Goal: Transaction & Acquisition: Purchase product/service

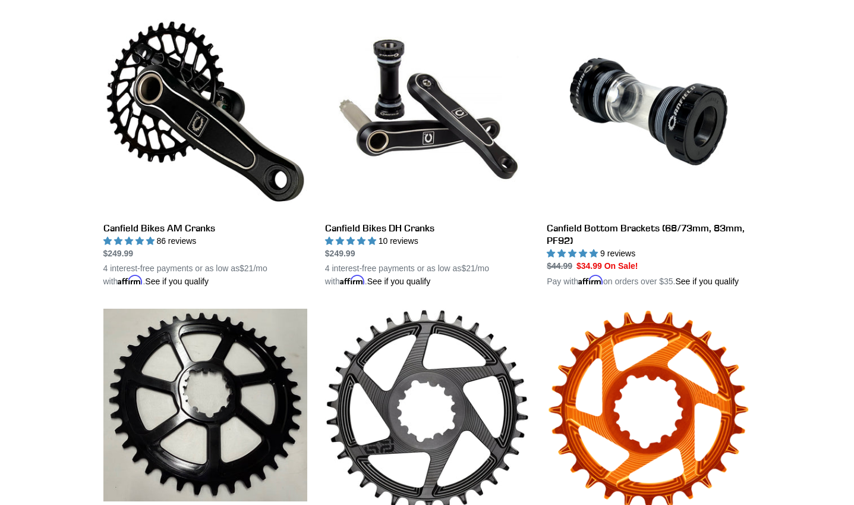
scroll to position [166, 0]
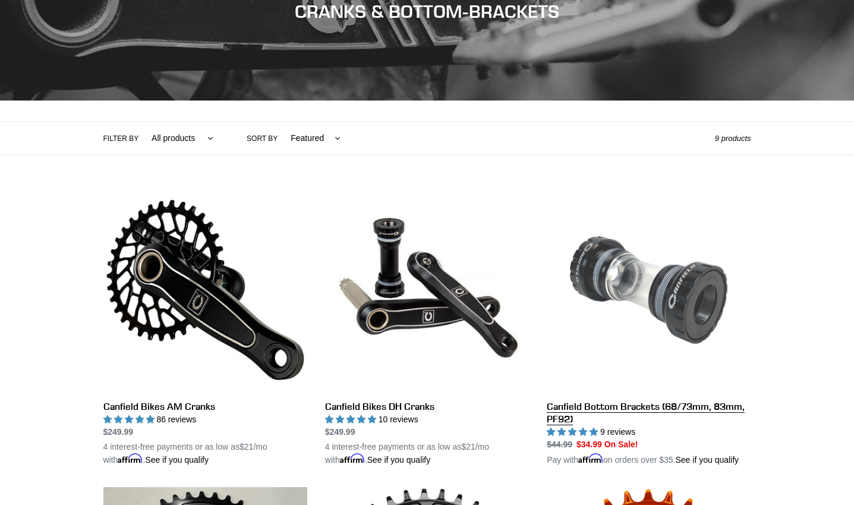
click at [678, 398] on link "Canfield Bottom Brackets (68/73mm, 83mm, PF92)" at bounding box center [649, 327] width 204 height 278
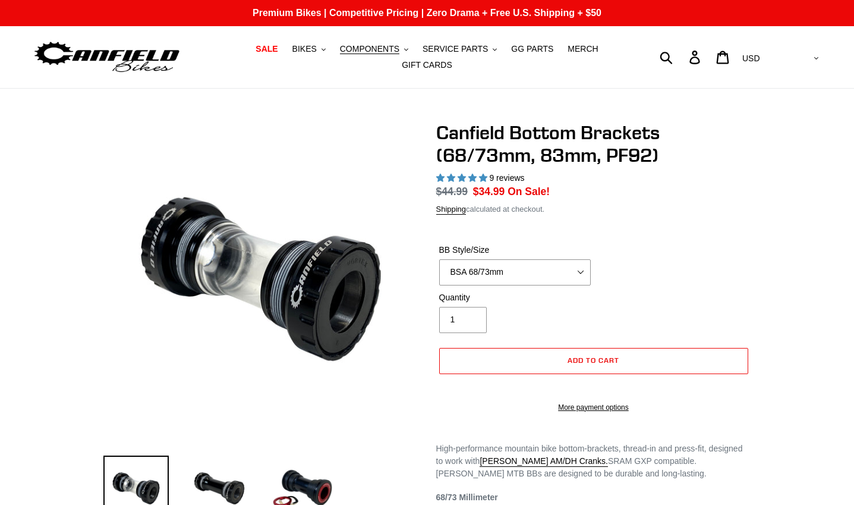
select select "highest-rating"
click at [529, 150] on h1 "Canfield Bottom Brackets (68/73mm, 83mm, PF92)" at bounding box center [593, 144] width 315 height 46
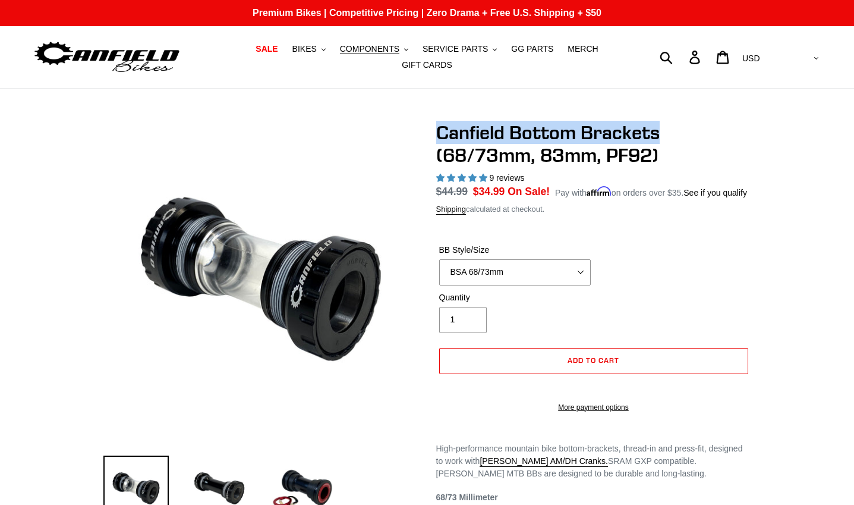
drag, startPoint x: 664, startPoint y: 127, endPoint x: 433, endPoint y: 123, distance: 230.6
click at [433, 123] on div "Canfield Bottom Brackets (68/73mm, 83mm, PF92) 9 reviews Regular price $44.99 S…" at bounding box center [584, 386] width 333 height 530
copy h1 "Canfield Bottom Brackets"
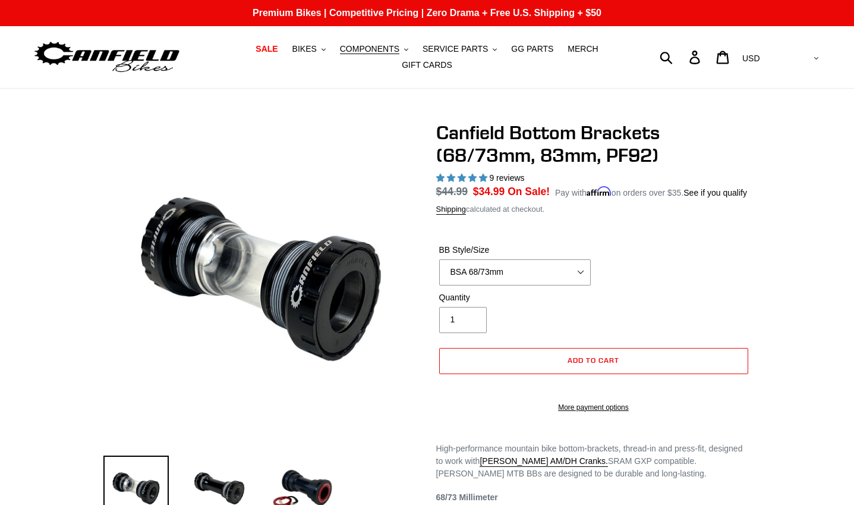
click at [494, 141] on h1 "Canfield Bottom Brackets (68/73mm, 83mm, PF92)" at bounding box center [593, 144] width 315 height 46
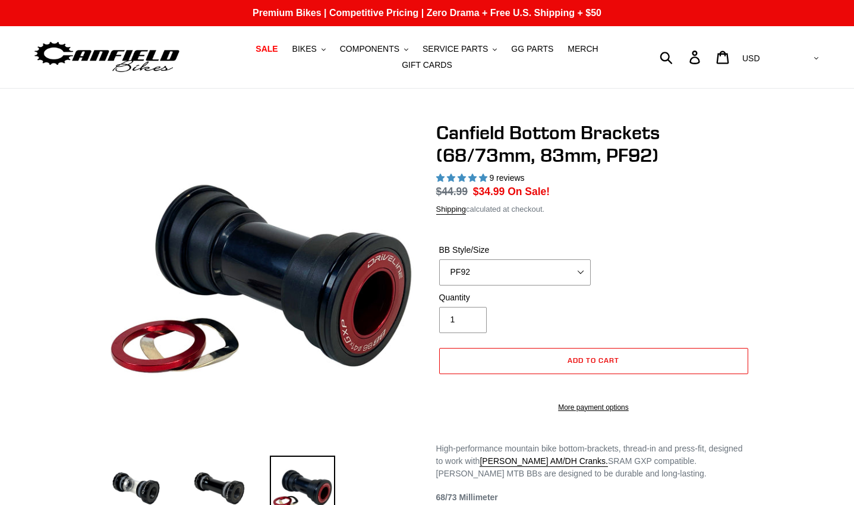
select select "highest-rating"
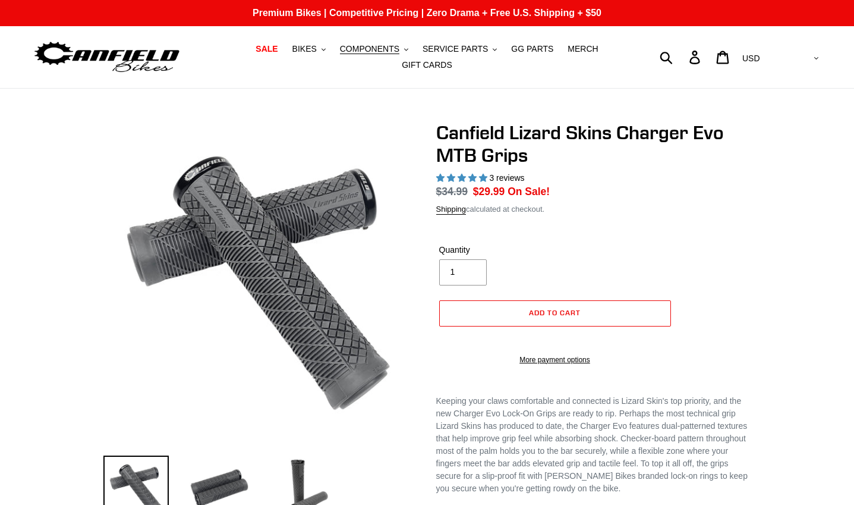
select select "highest-rating"
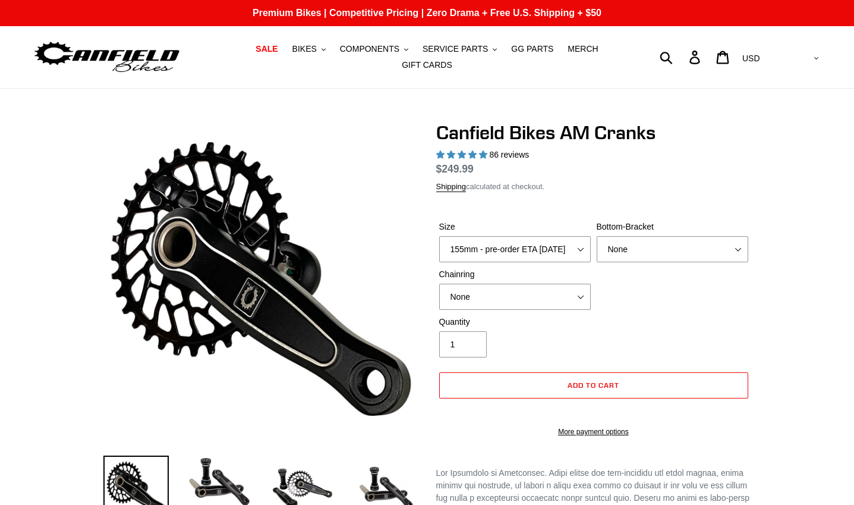
select select "highest-rating"
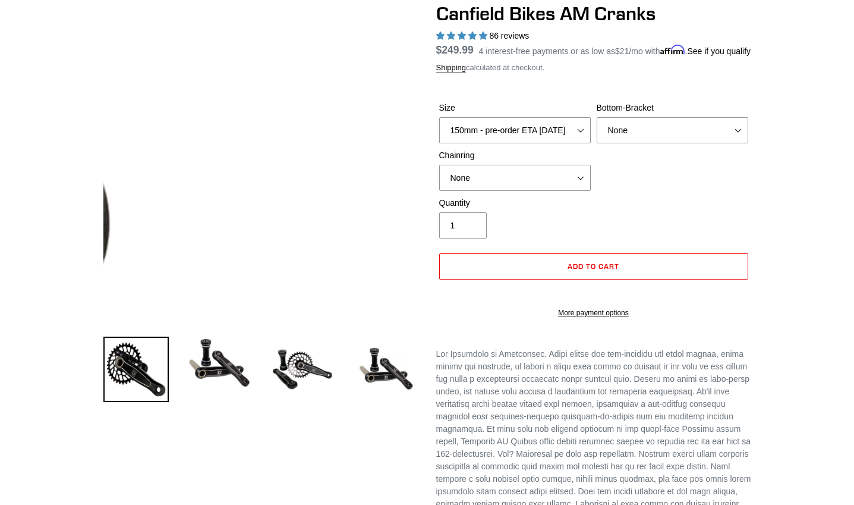
scroll to position [178, 0]
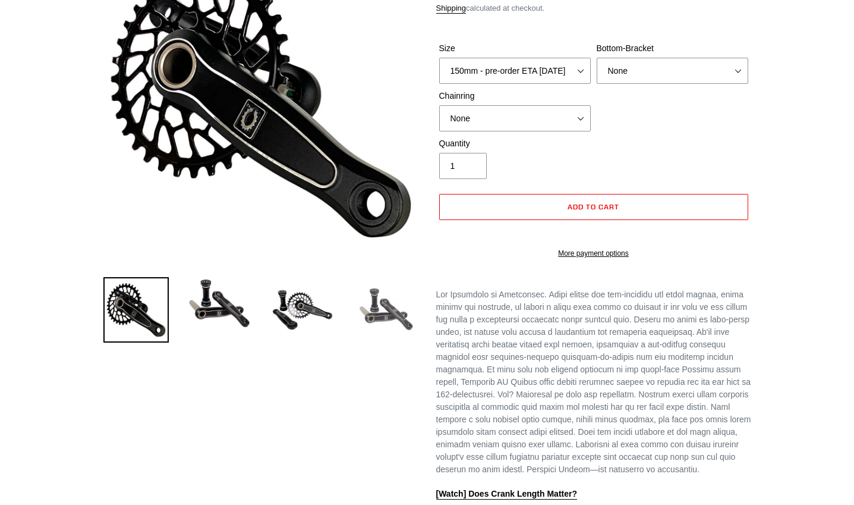
click at [387, 297] on img at bounding box center [385, 309] width 65 height 65
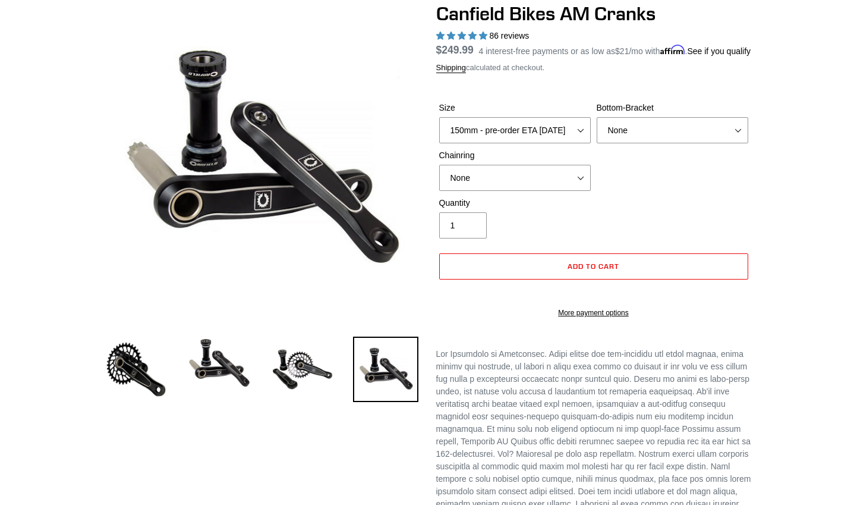
scroll to position [59, 0]
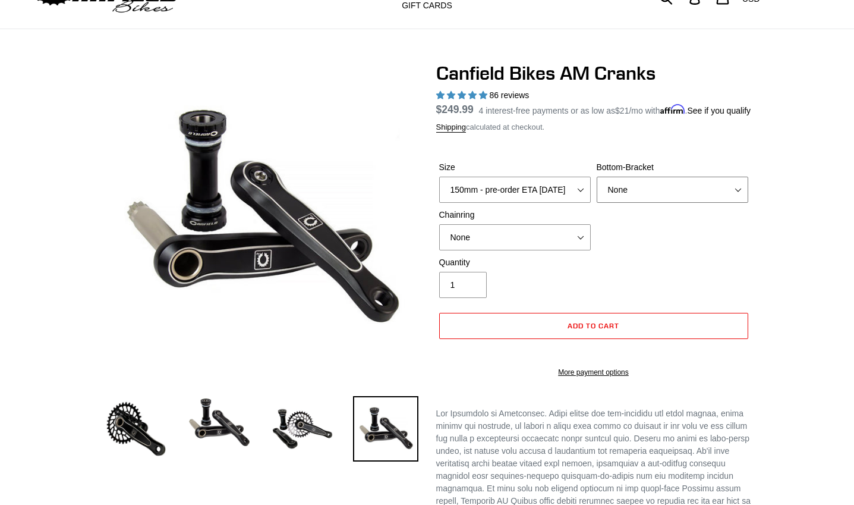
click at [740, 195] on select "None BSA Threaded 68/73mm Press Fit PF92" at bounding box center [673, 189] width 152 height 26
select select "BSA Threaded 68/73mm"
click at [597, 184] on select "None BSA Threaded 68/73mm Press Fit PF92" at bounding box center [673, 189] width 152 height 26
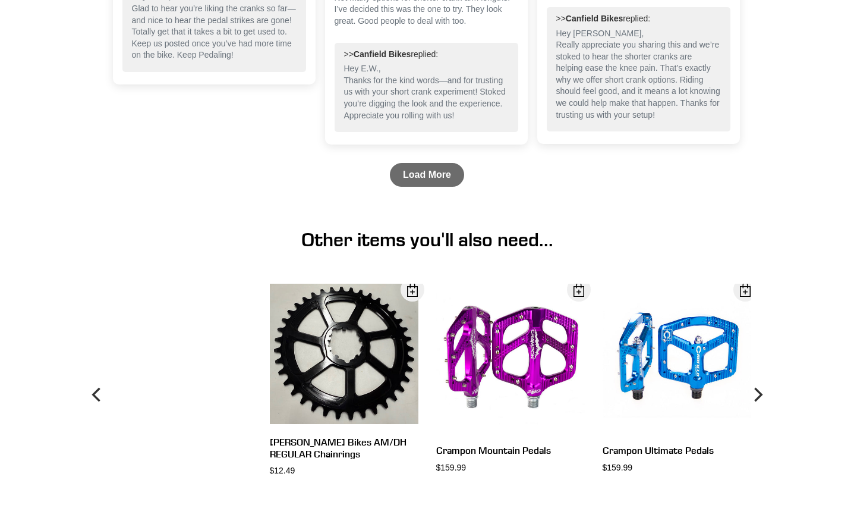
scroll to position [2080, 0]
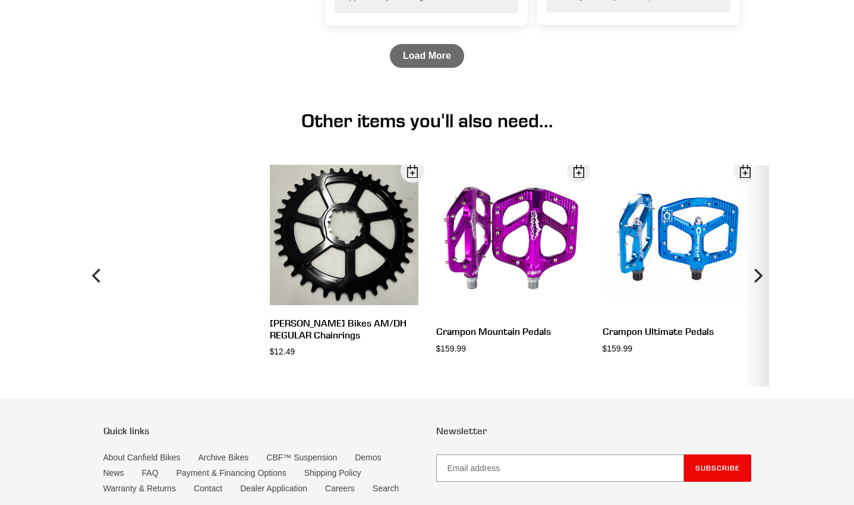
click at [762, 292] on icon "Next" at bounding box center [757, 275] width 14 height 133
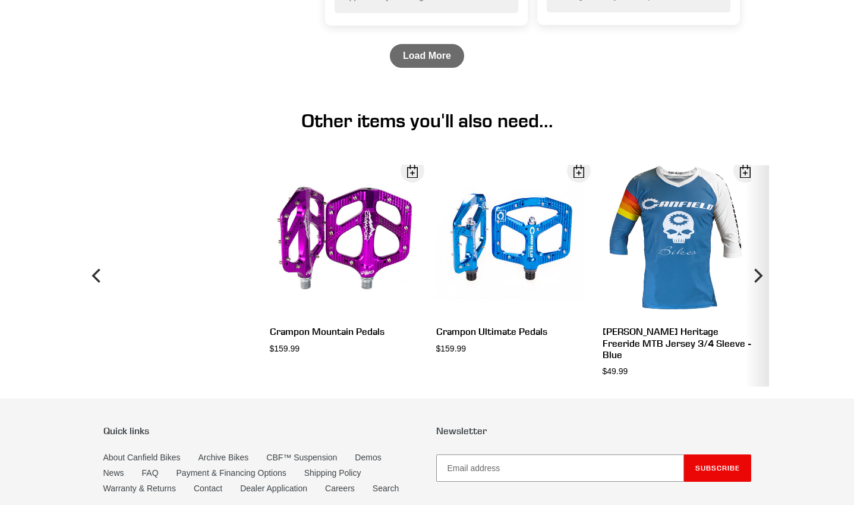
click at [761, 292] on icon "Next" at bounding box center [757, 275] width 14 height 133
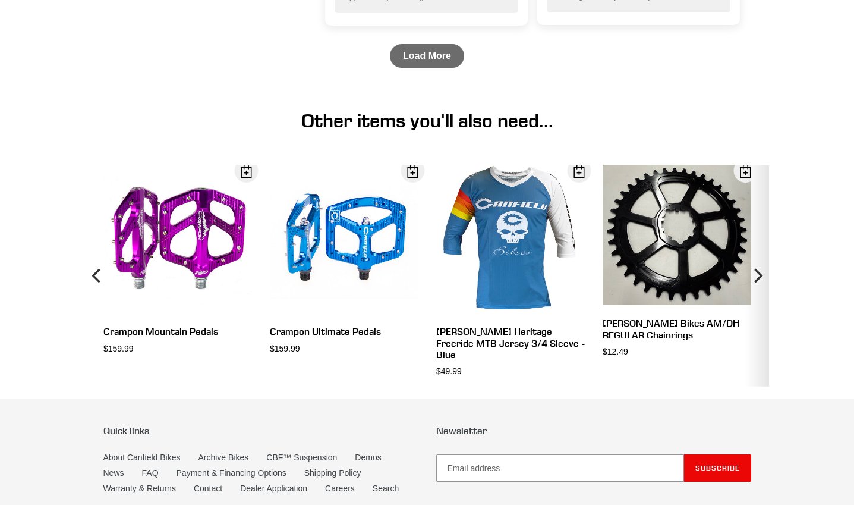
click at [761, 292] on icon "Next" at bounding box center [757, 275] width 14 height 133
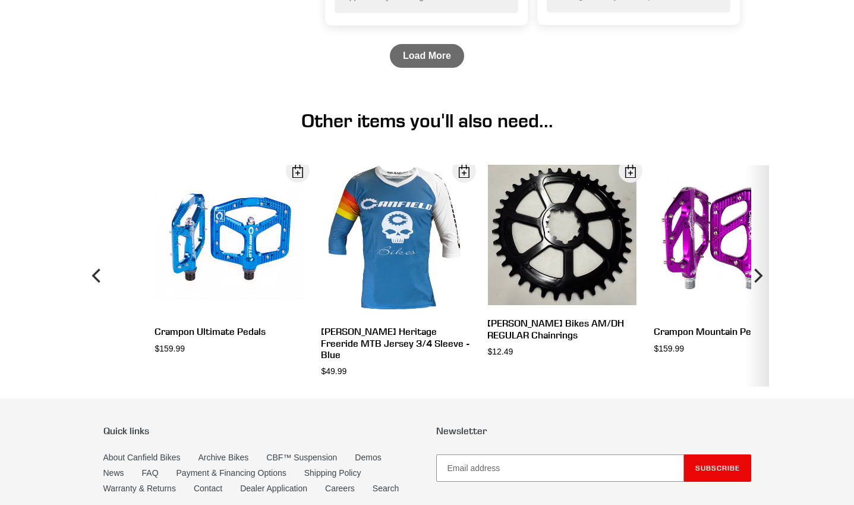
click at [761, 292] on icon "Next" at bounding box center [757, 275] width 14 height 133
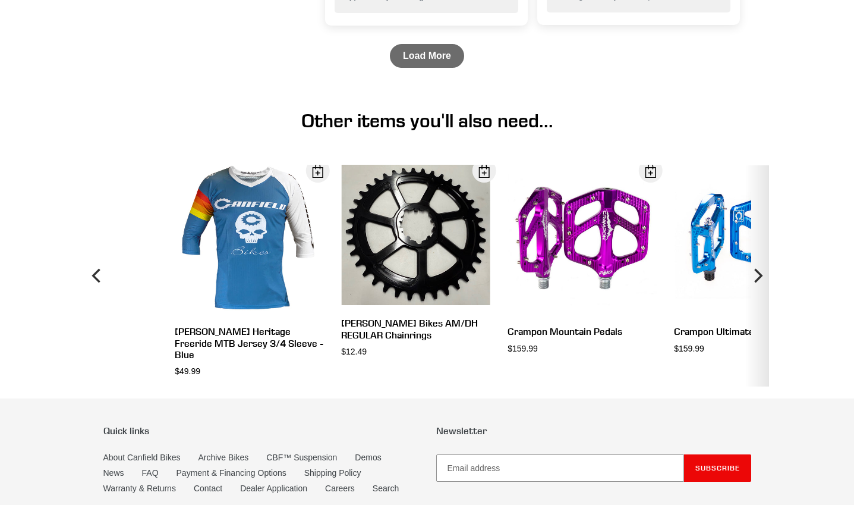
click at [761, 292] on icon "Next" at bounding box center [757, 275] width 14 height 133
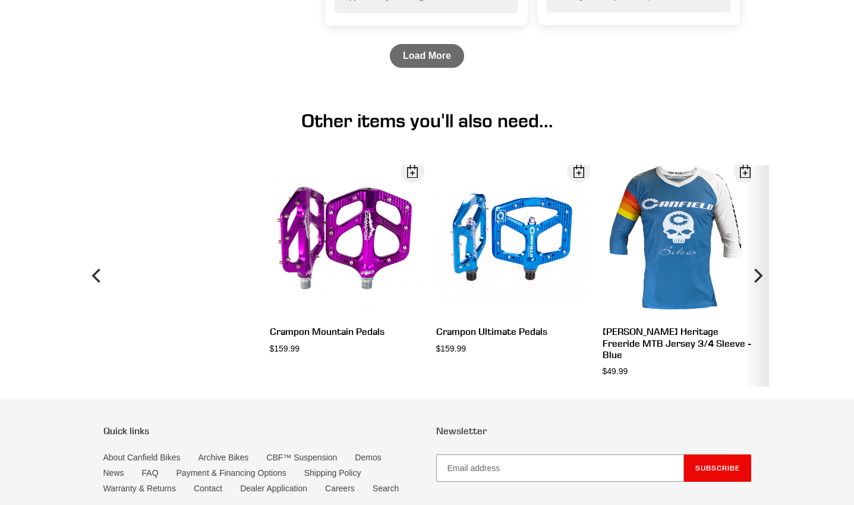
click at [761, 292] on icon "Next" at bounding box center [757, 275] width 14 height 133
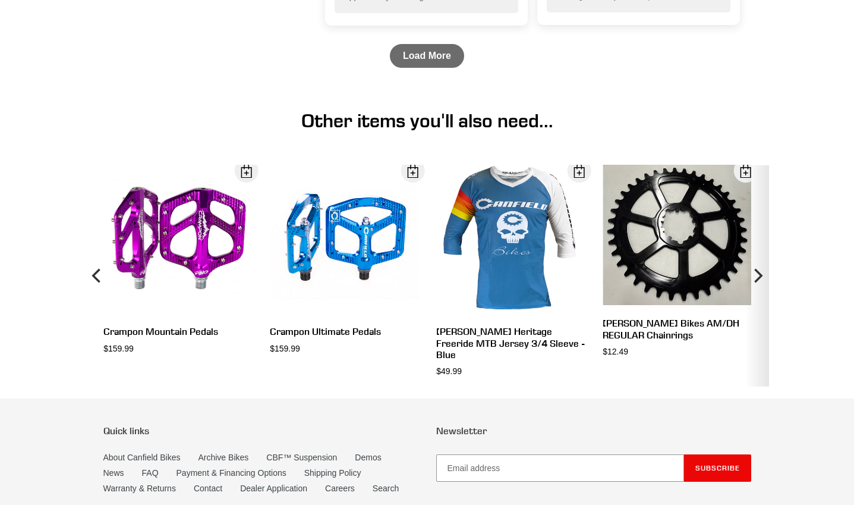
click at [761, 292] on icon "Next" at bounding box center [757, 275] width 14 height 133
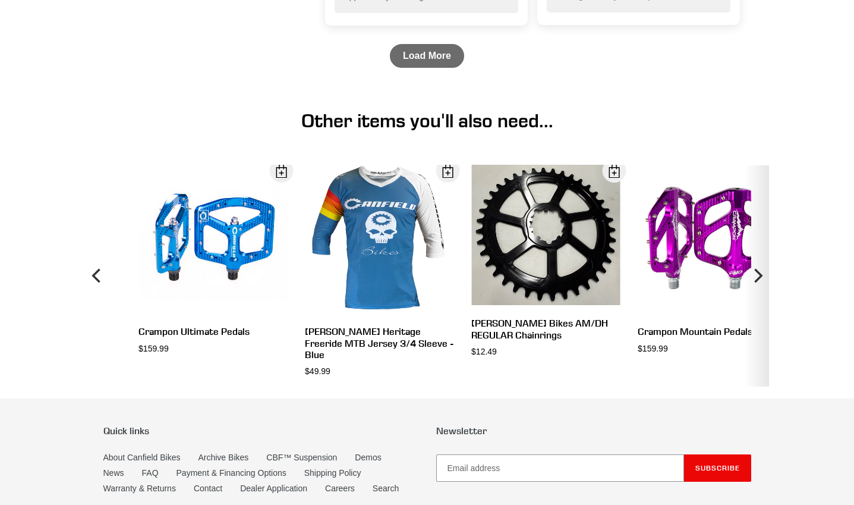
click at [761, 292] on icon "Next" at bounding box center [757, 275] width 14 height 133
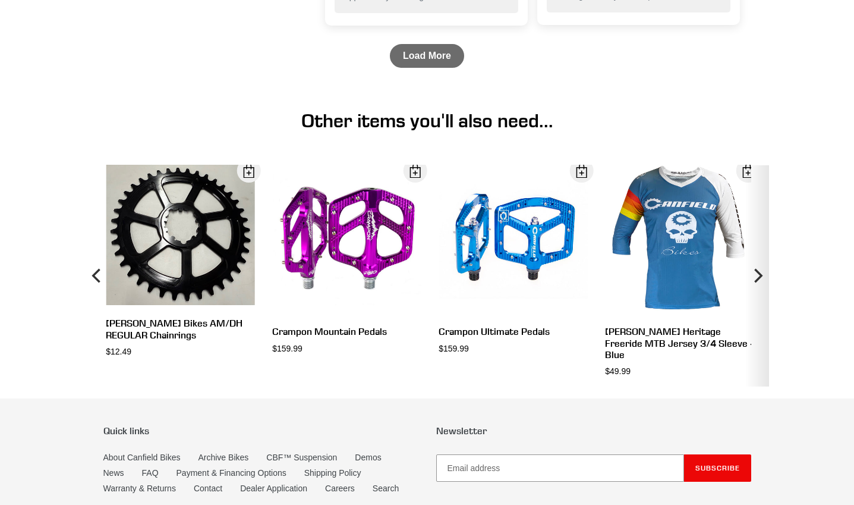
click at [761, 292] on icon "Next" at bounding box center [757, 275] width 14 height 133
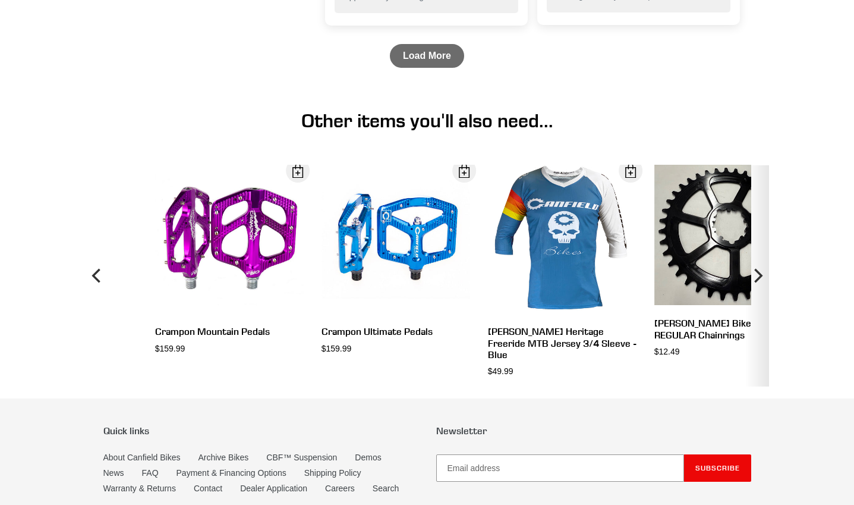
click at [761, 292] on icon "Next" at bounding box center [757, 275] width 14 height 133
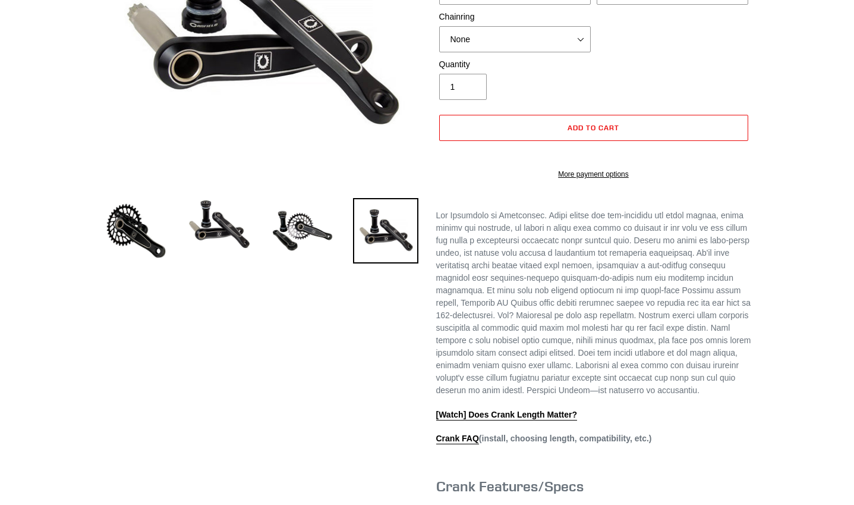
scroll to position [0, 0]
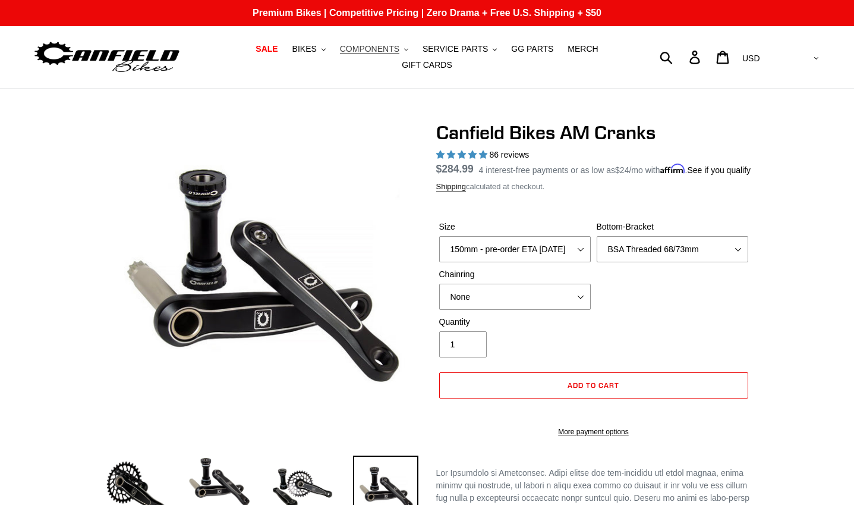
click at [375, 56] on button "COMPONENTS .cls-1{fill:#231f20}" at bounding box center [374, 49] width 80 height 16
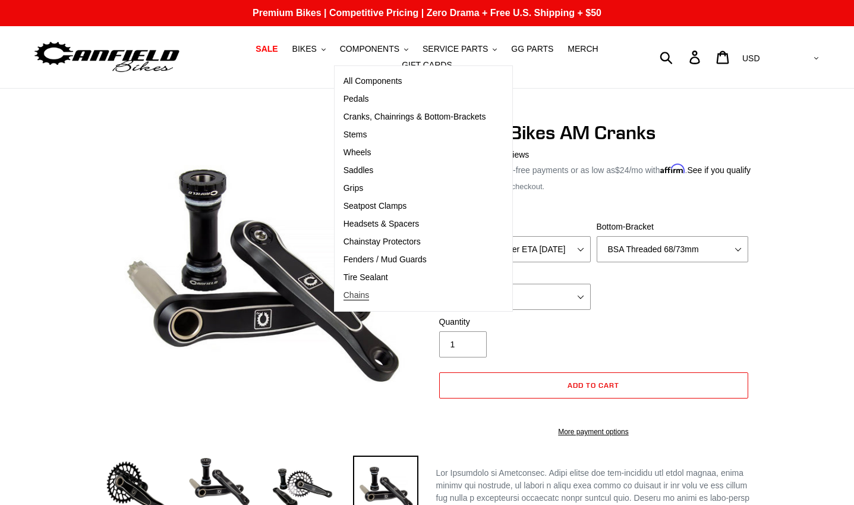
click at [341, 304] on link "Chains" at bounding box center [415, 295] width 160 height 18
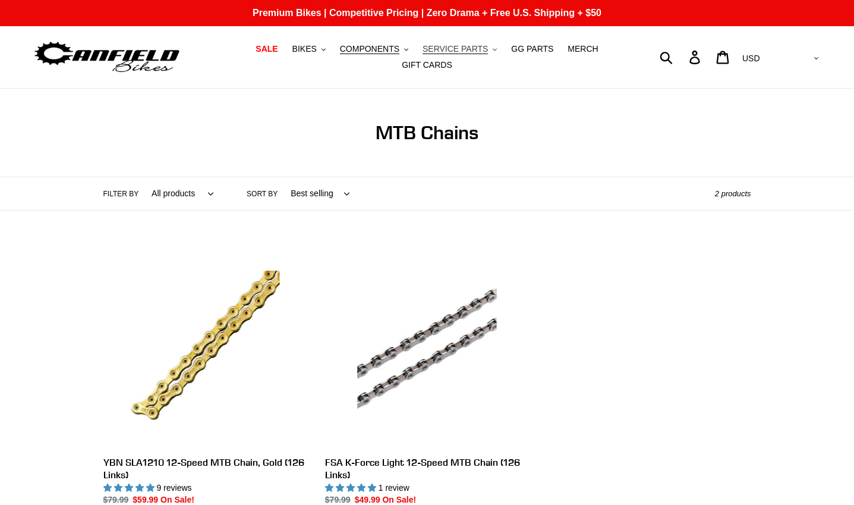
click at [456, 52] on button "SERVICE PARTS .cls-1{fill:#231f20}" at bounding box center [460, 49] width 86 height 16
click at [369, 54] on span "COMPONENTS" at bounding box center [369, 49] width 59 height 10
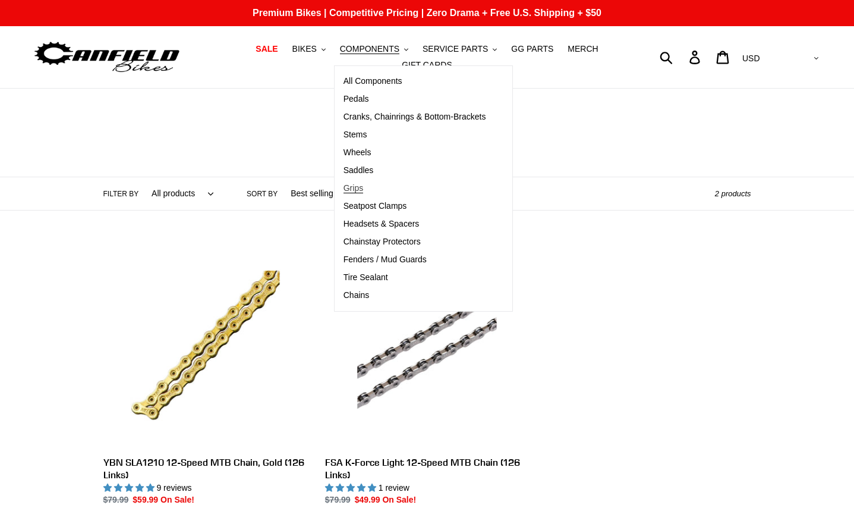
click at [343, 189] on span "Grips" at bounding box center [353, 188] width 20 height 10
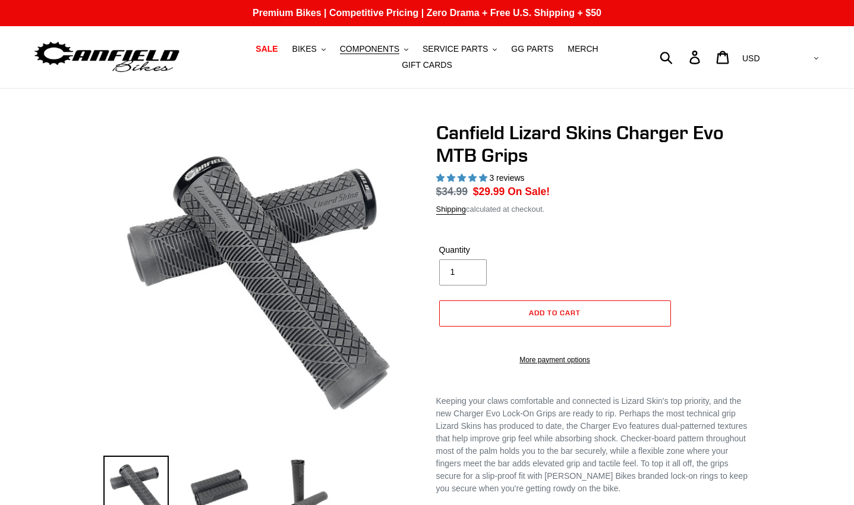
select select "highest-rating"
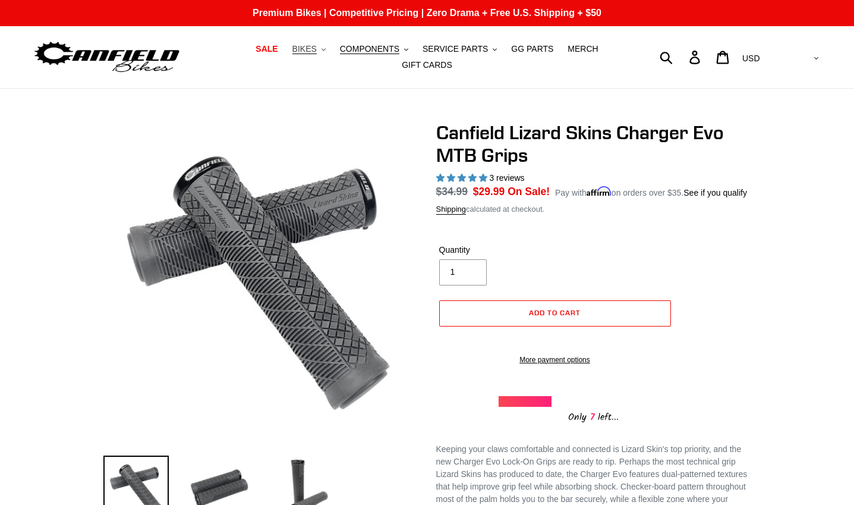
click at [295, 54] on span "BIKES" at bounding box center [304, 49] width 24 height 10
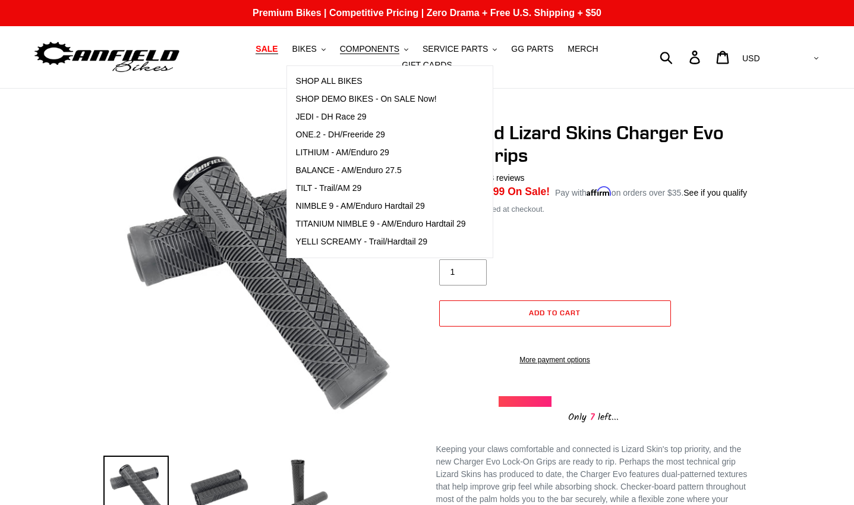
click at [256, 54] on span "SALE" at bounding box center [267, 49] width 22 height 10
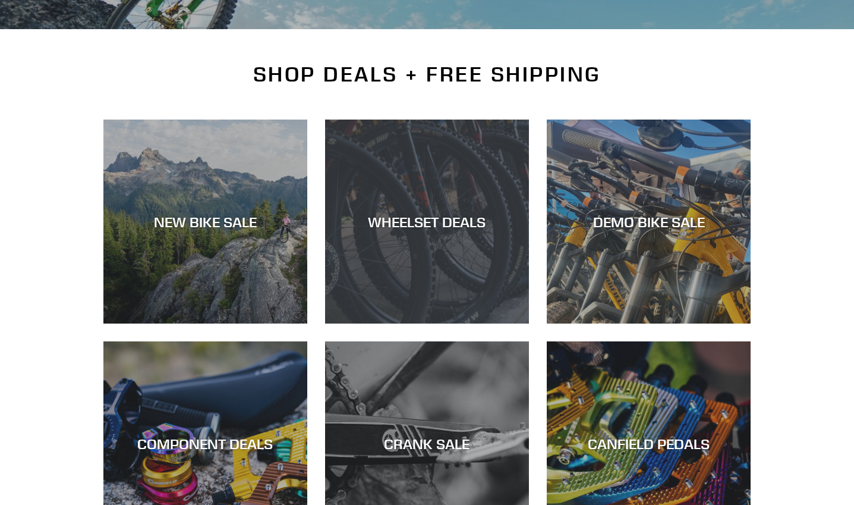
scroll to position [357, 0]
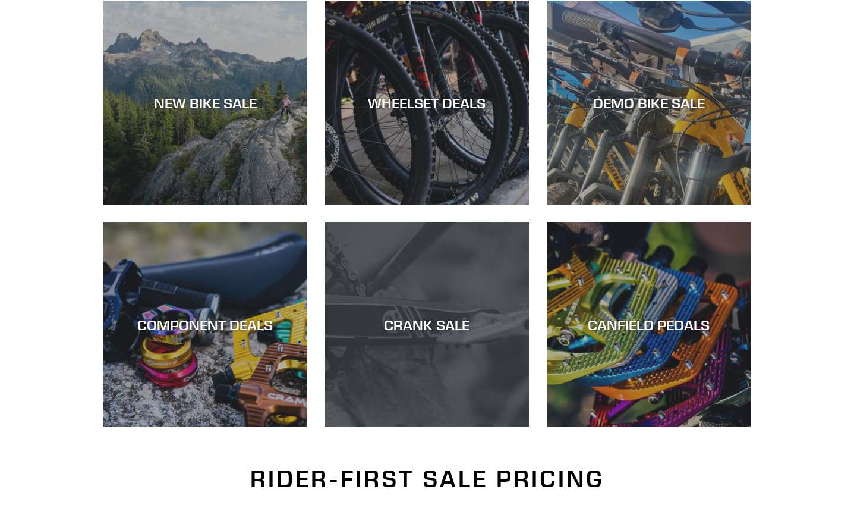
click at [417, 427] on div "CRANK SALE" at bounding box center [427, 427] width 204 height 0
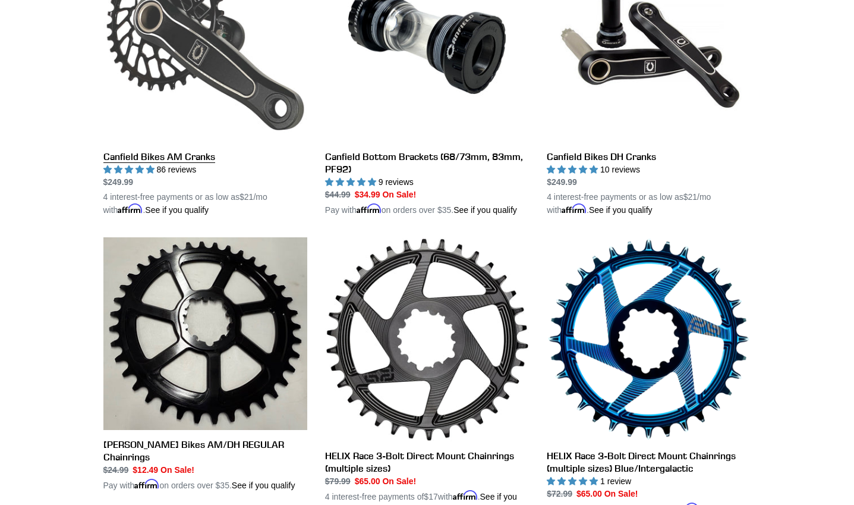
scroll to position [357, 0]
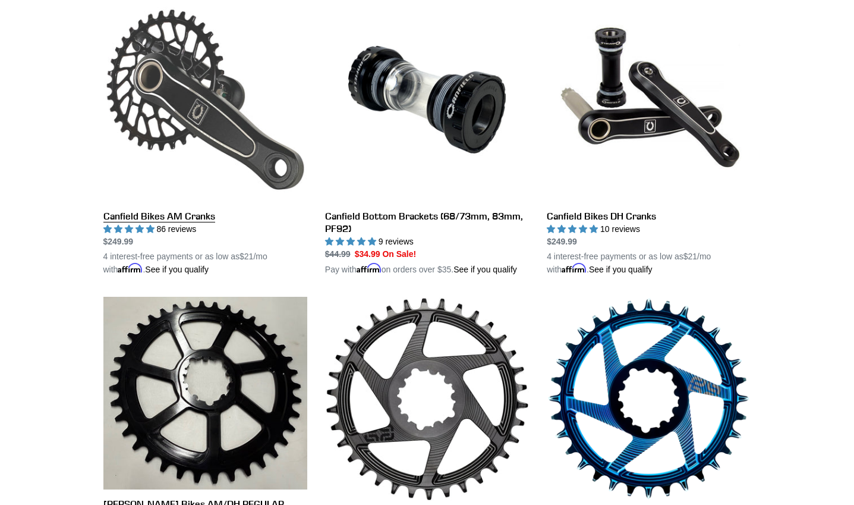
click at [198, 81] on link "Canfield Bikes AM Cranks" at bounding box center [205, 137] width 204 height 278
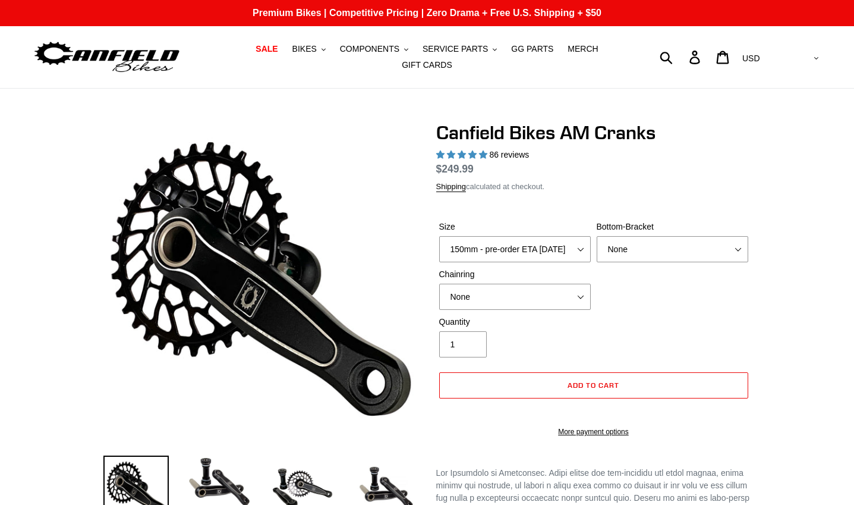
select select "highest-rating"
click at [579, 262] on select "150mm - pre-order ETA 9/30/25 155mm - pre-order ETA 9/30/25 160mm - pre-order E…" at bounding box center [515, 249] width 152 height 26
click at [439, 243] on select "150mm - pre-order ETA 9/30/25 155mm - pre-order ETA 9/30/25 160mm - pre-order E…" at bounding box center [515, 249] width 152 height 26
click at [573, 302] on select "None 30t Round (Boost 148) 30t Oval (Boost 148) 32t Round (Boost 148) 32t Oval …" at bounding box center [515, 296] width 152 height 26
click at [439, 291] on select "None 30t Round (Boost 148) 30t Oval (Boost 148) 32t Round (Boost 148) 32t Oval …" at bounding box center [515, 296] width 152 height 26
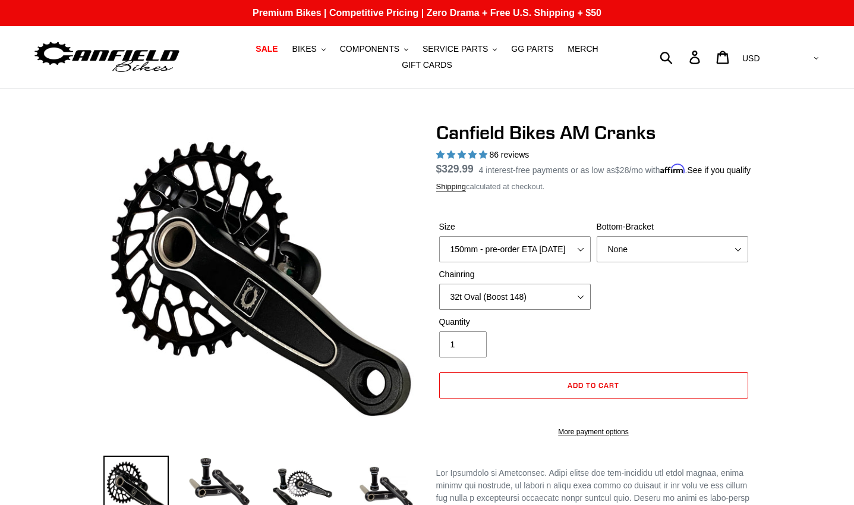
click at [558, 308] on select "None 30t Round (Boost 148) 30t Oval (Boost 148) 32t Round (Boost 148) 32t Oval …" at bounding box center [515, 296] width 152 height 26
click at [439, 291] on select "None 30t Round (Boost 148) 30t Oval (Boost 148) 32t Round (Boost 148) 32t Oval …" at bounding box center [515, 296] width 152 height 26
click at [574, 302] on select "None 30t Round (Boost 148) 30t Oval (Boost 148) 32t Round (Boost 148) 32t Oval …" at bounding box center [515, 296] width 152 height 26
select select "32t Oval (Boost 148)"
click at [439, 291] on select "None 30t Round (Boost 148) 30t Oval (Boost 148) 32t Round (Boost 148) 32t Oval …" at bounding box center [515, 296] width 152 height 26
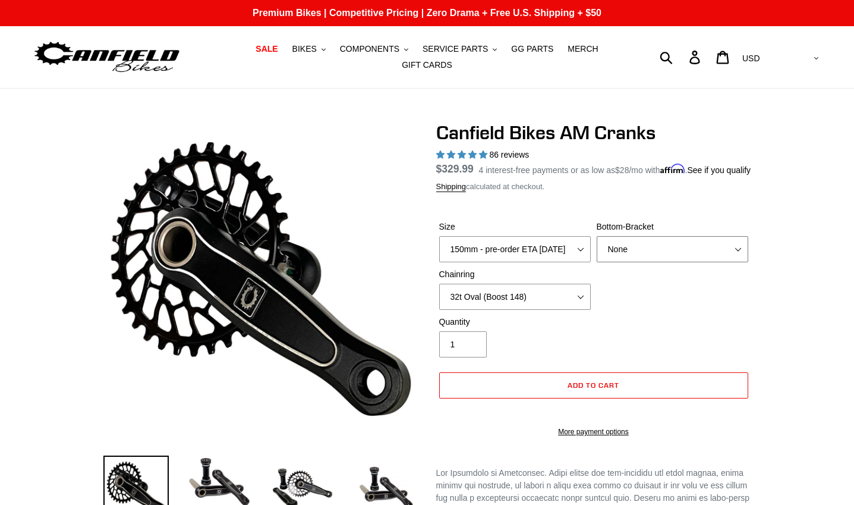
click at [742, 258] on select "None BSA Threaded 68/73mm Press Fit PF92" at bounding box center [673, 249] width 152 height 26
select select "BSA Threaded 68/73mm"
click at [597, 243] on select "None BSA Threaded 68/73mm Press Fit PF92" at bounding box center [673, 249] width 152 height 26
click at [368, 54] on span "COMPONENTS" at bounding box center [369, 49] width 59 height 10
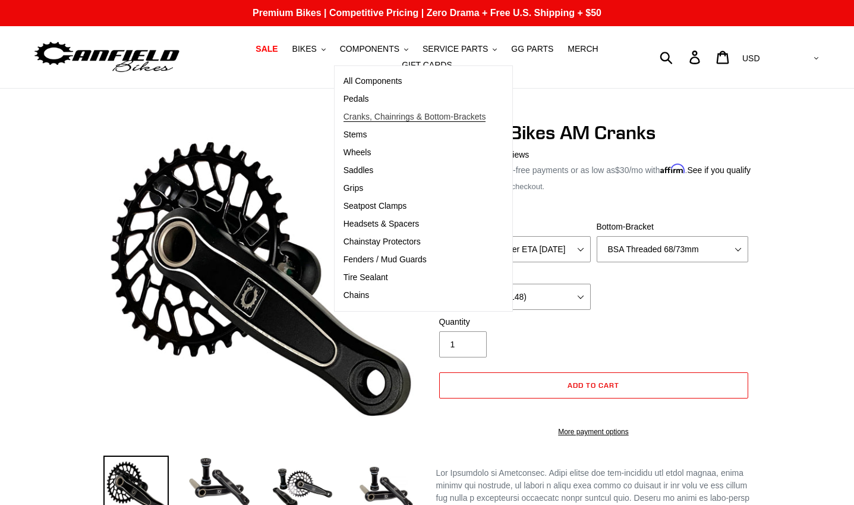
click at [359, 122] on span "Cranks, Chainrings & Bottom-Brackets" at bounding box center [414, 117] width 143 height 10
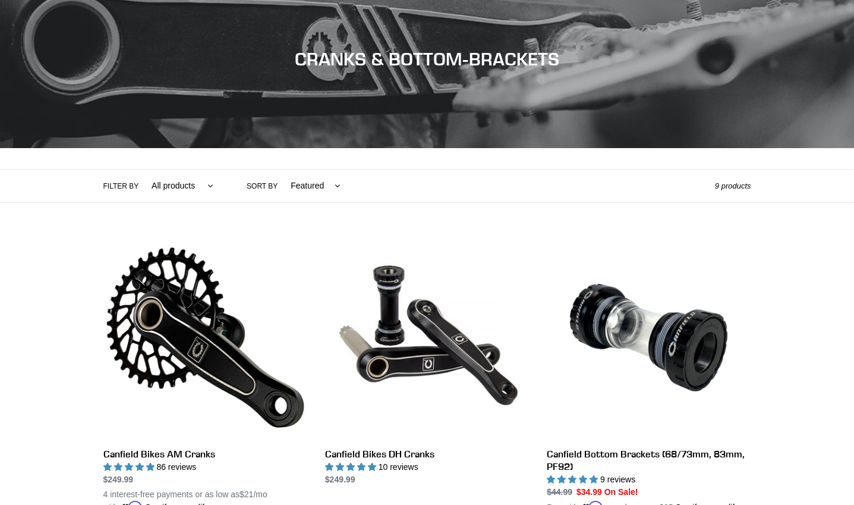
scroll to position [178, 0]
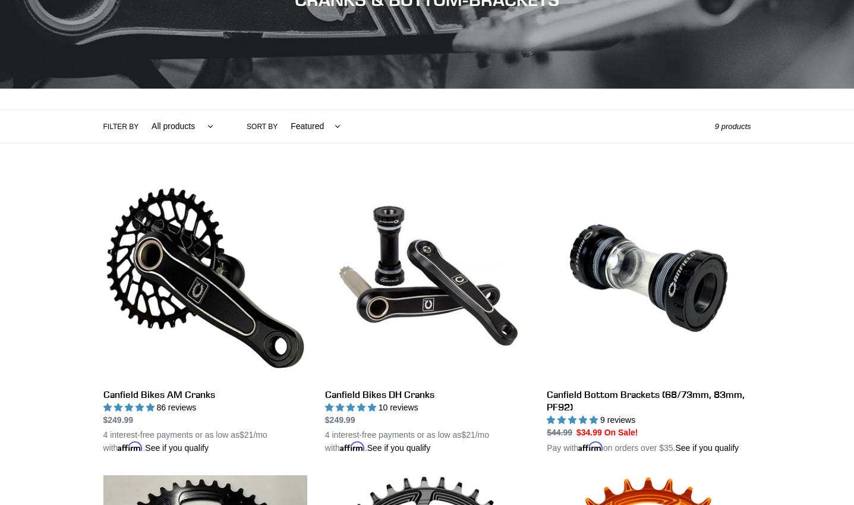
click at [198, 122] on select "All products Components Cranks" at bounding box center [179, 126] width 77 height 33
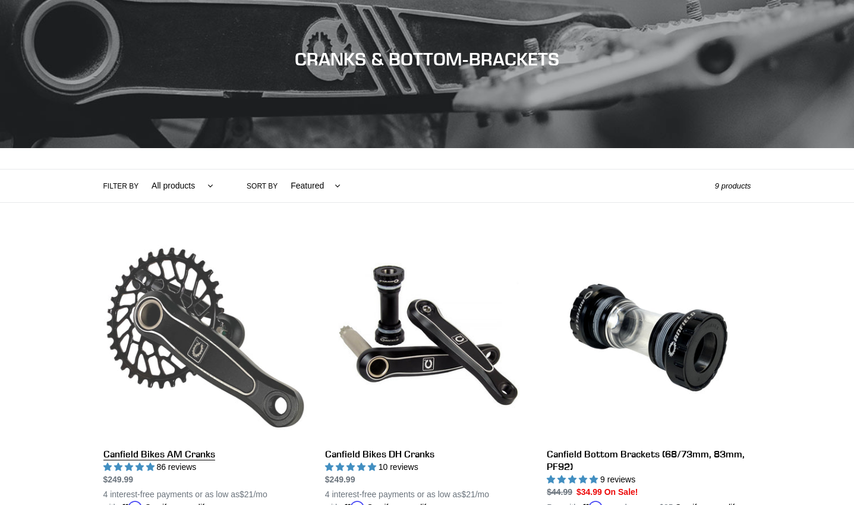
scroll to position [0, 0]
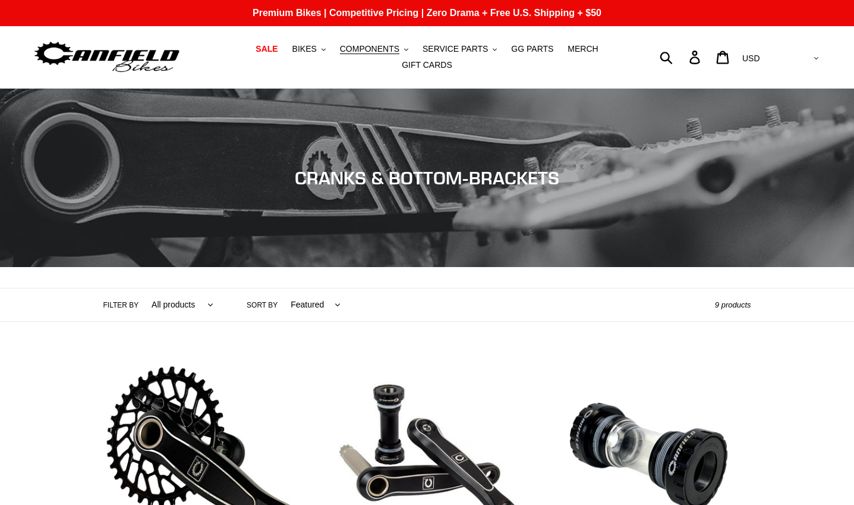
click at [713, 51] on div "Submit Search Log in Cart 0 items Currency AED AFN ALL AMD ANG AUD AWG AZN BAM …" at bounding box center [722, 57] width 197 height 26
click at [710, 59] on div "Submit Search Log in Cart 0 items Currency AED AFN ALL AMD ANG AUD AWG AZN BAM …" at bounding box center [722, 57] width 197 height 26
click at [682, 56] on form "Submit" at bounding box center [653, 57] width 58 height 26
click at [682, 55] on input "Search" at bounding box center [653, 57] width 58 height 26
type input "oval chainring"
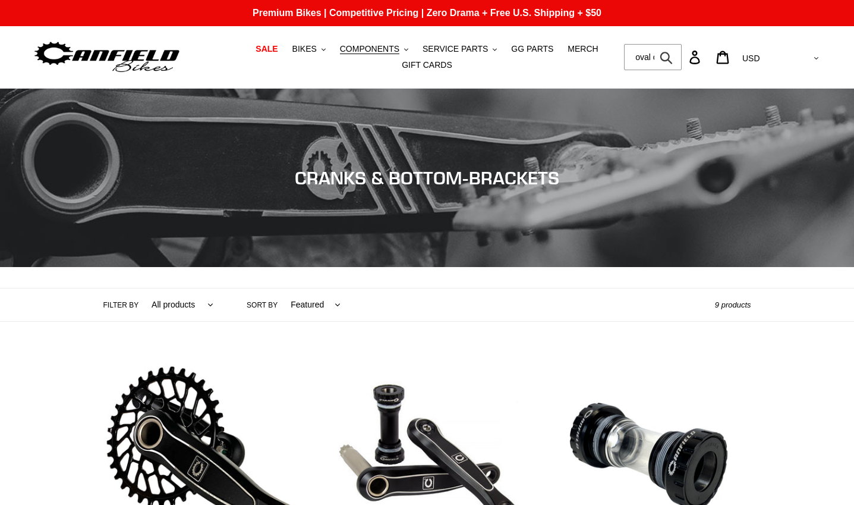
click at [672, 52] on icon "submit" at bounding box center [666, 58] width 12 height 12
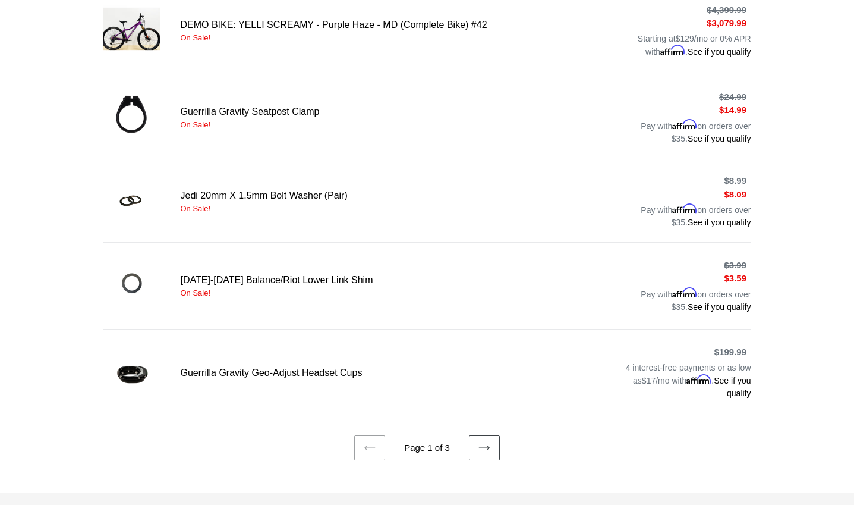
scroll to position [832, 0]
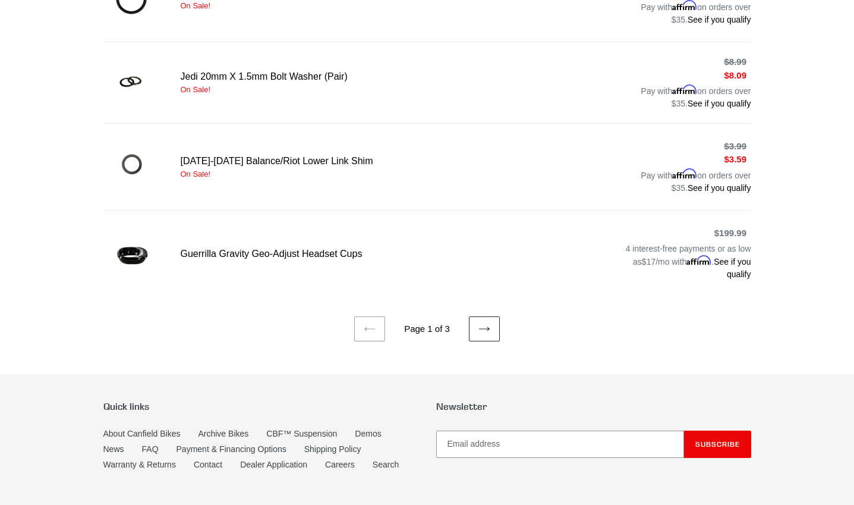
click at [480, 323] on link "Next page" at bounding box center [484, 328] width 31 height 25
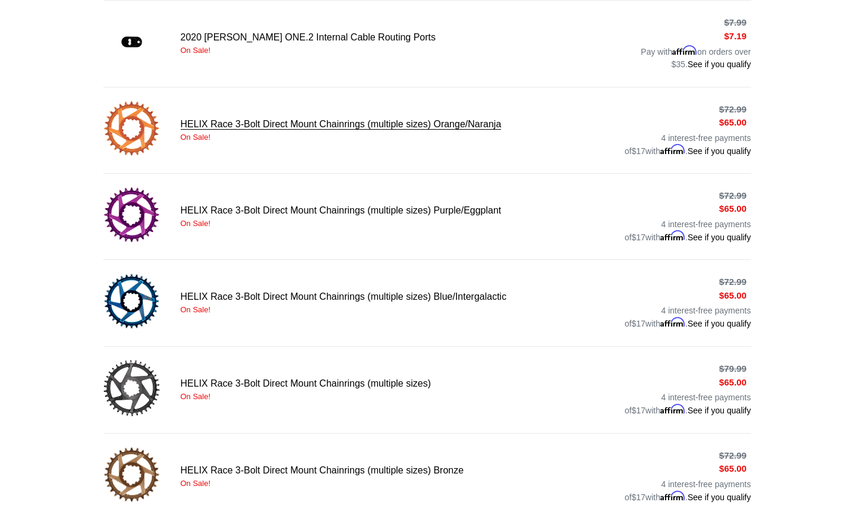
scroll to position [654, 0]
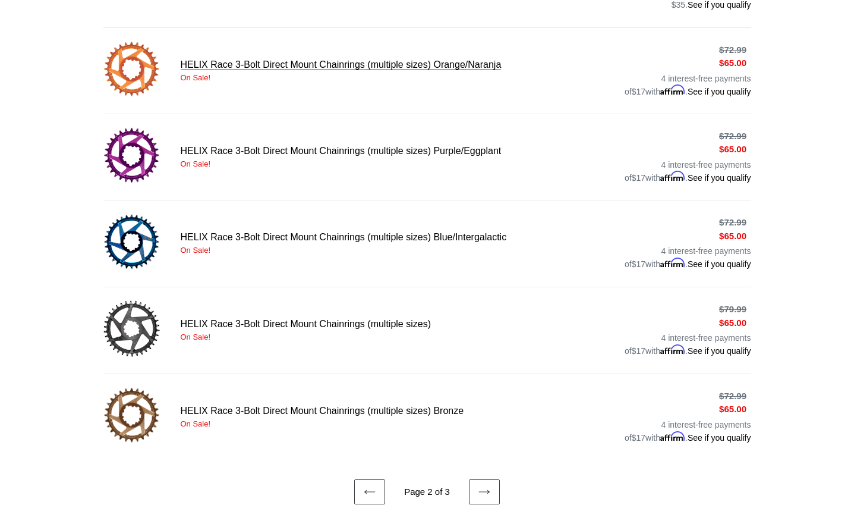
click at [241, 51] on link "HELIX Race 3-Bolt Direct Mount Chainrings (multiple sizes) Orange/Naranja" at bounding box center [427, 70] width 648 height 59
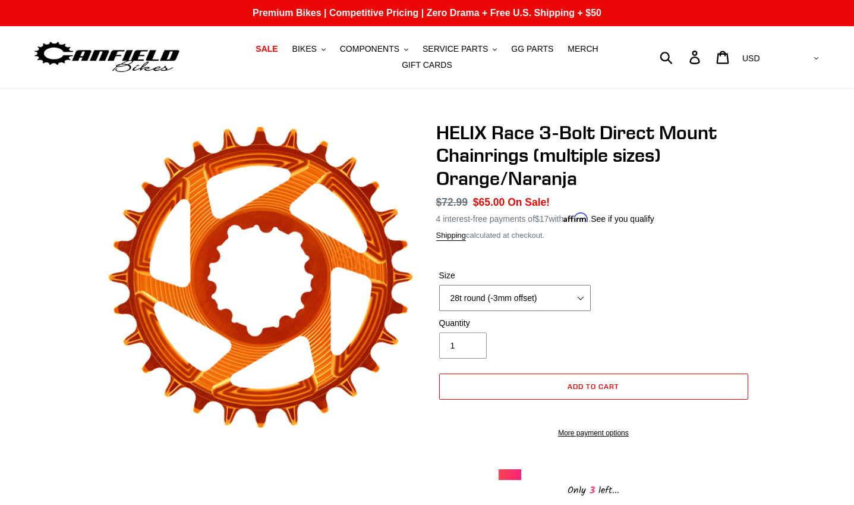
click at [576, 295] on select "28t round (-3mm offset) 30t round (-3mm offset) 32t round (-3mm offset) 34t rou…" at bounding box center [515, 298] width 152 height 26
click at [641, 298] on div "Size 28t round (-3mm offset) 30t round (-3mm offset) 32t round (-3mm offset) 34…" at bounding box center [593, 293] width 315 height 48
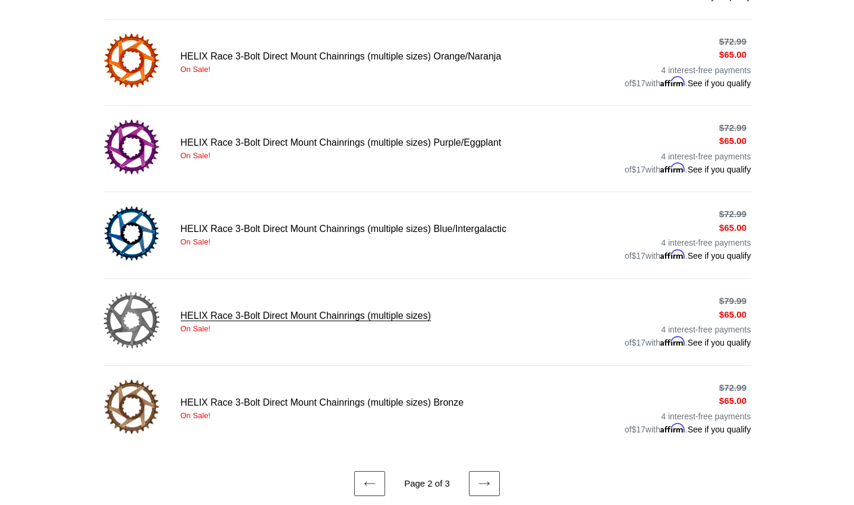
scroll to position [721, 0]
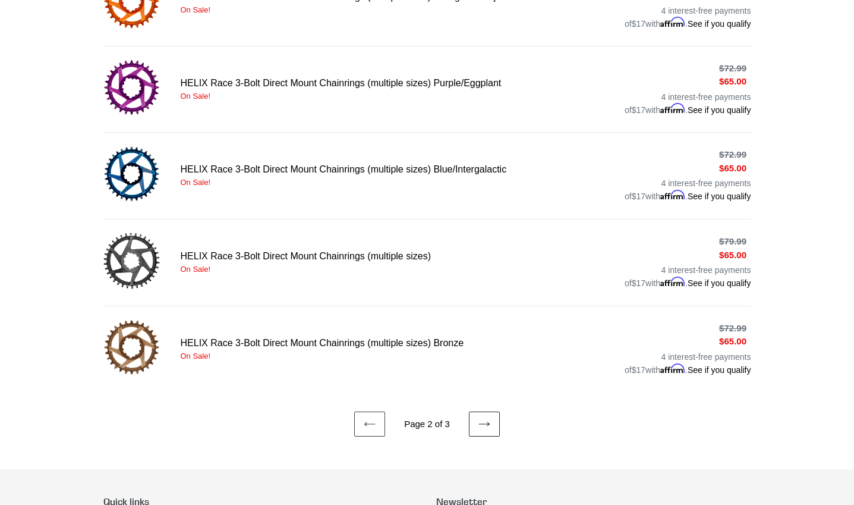
click at [487, 418] on icon at bounding box center [484, 424] width 12 height 12
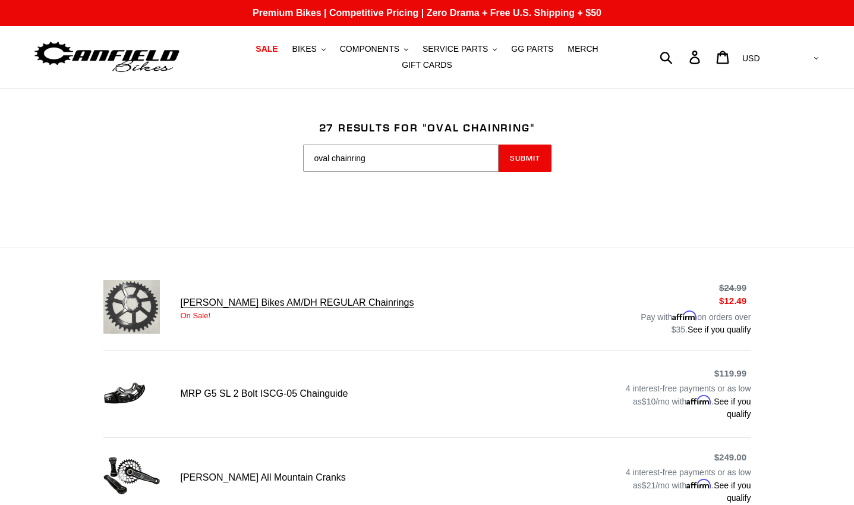
click at [314, 297] on link "Canfield Bikes AM/DH REGULAR Chainrings" at bounding box center [427, 308] width 648 height 57
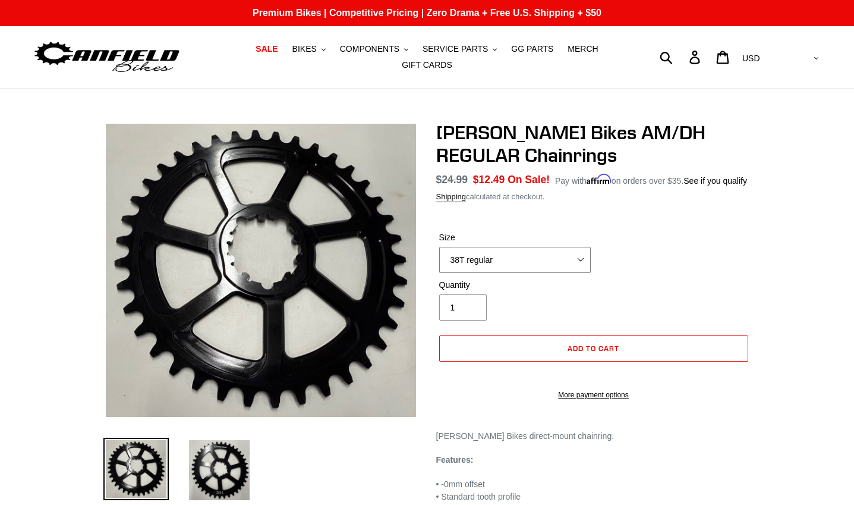
click at [553, 250] on select "38T regular" at bounding box center [515, 260] width 152 height 26
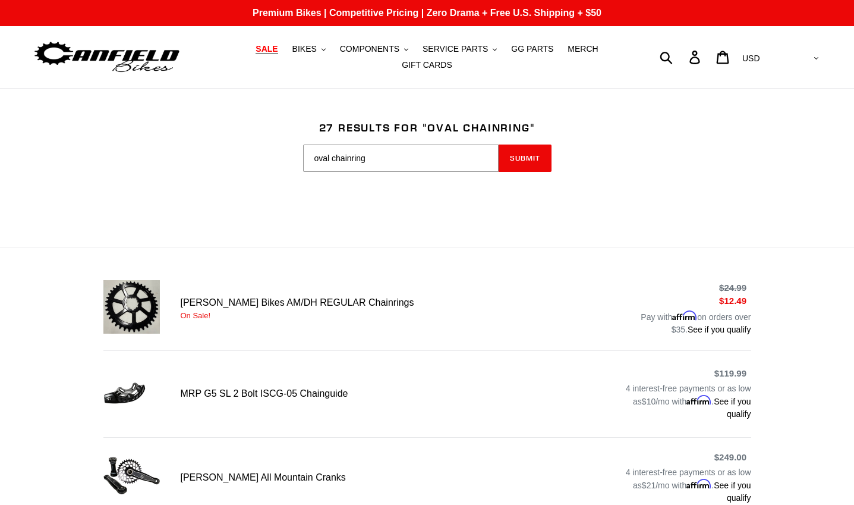
click at [256, 52] on span "SALE" at bounding box center [267, 49] width 22 height 10
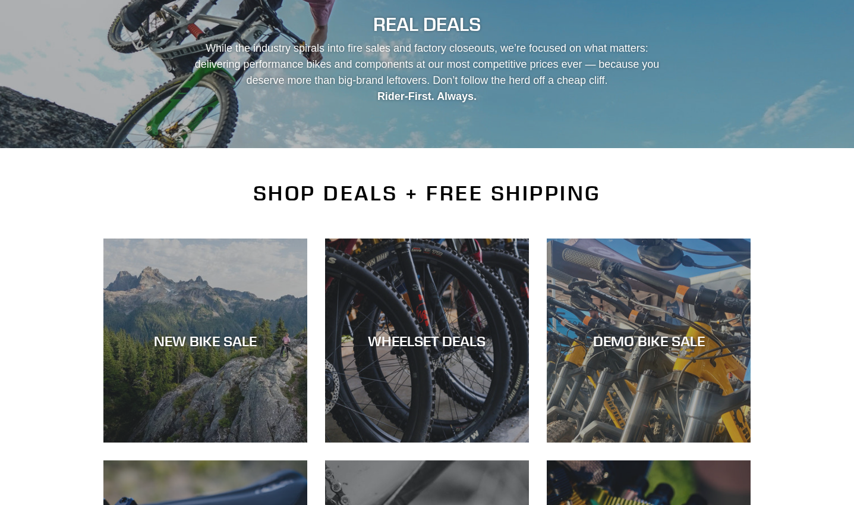
scroll to position [238, 0]
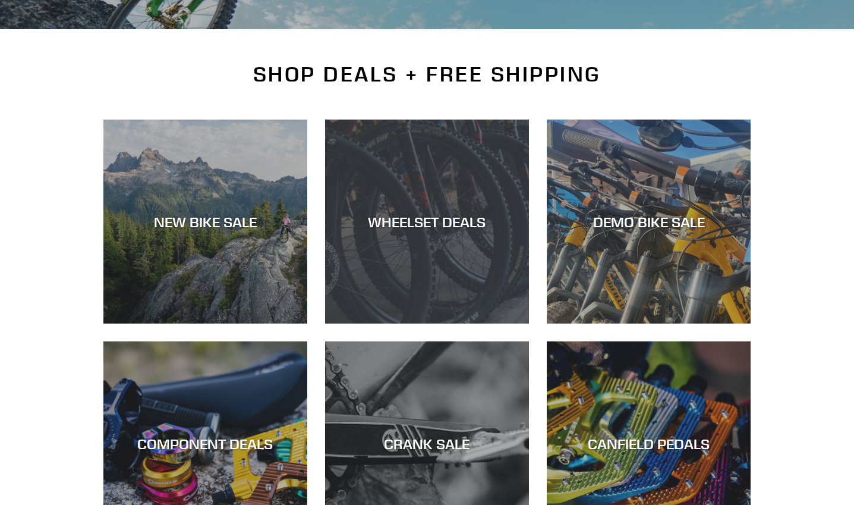
click at [424, 213] on div "WHEELSET DEALS" at bounding box center [427, 221] width 204 height 17
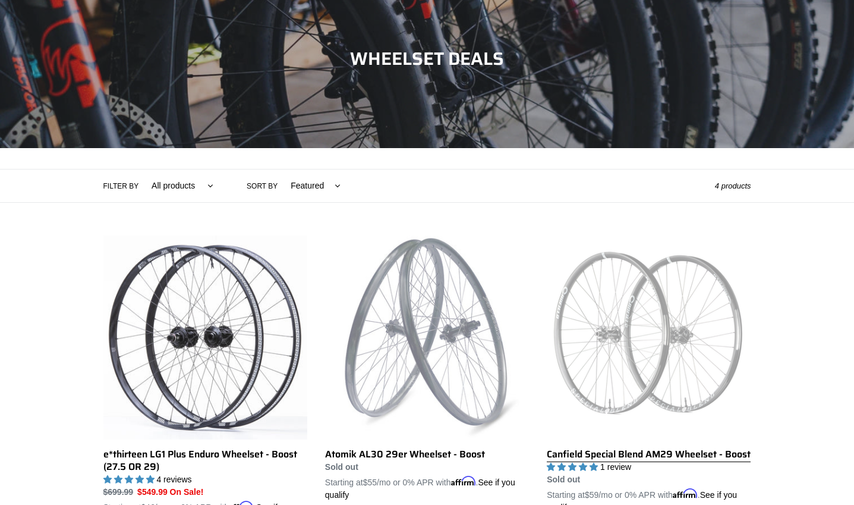
scroll to position [59, 0]
